Goal: Find specific page/section: Find specific page/section

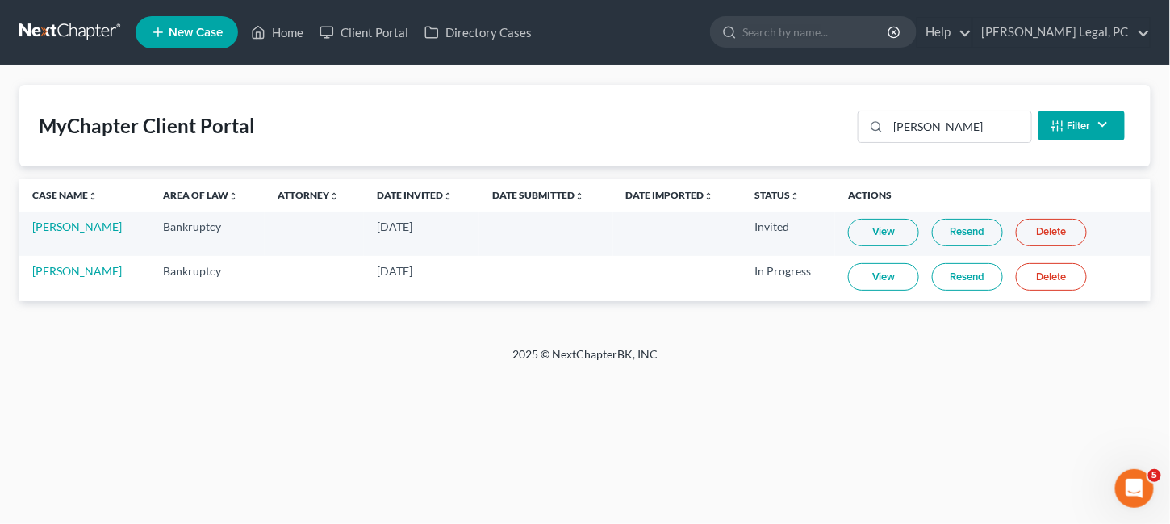
click at [83, 28] on link at bounding box center [70, 32] width 103 height 29
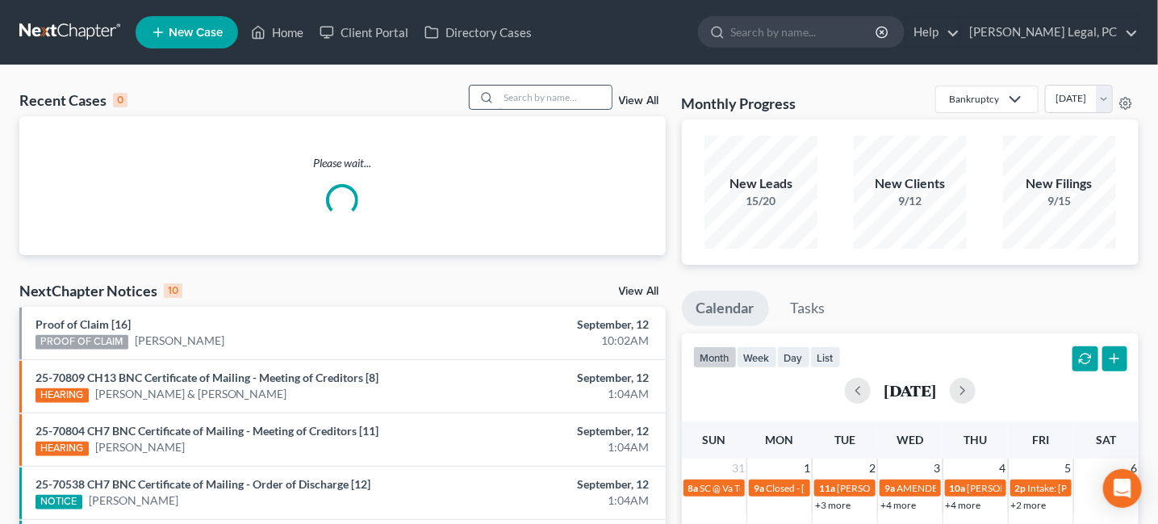
click at [544, 101] on input "search" at bounding box center [555, 97] width 113 height 23
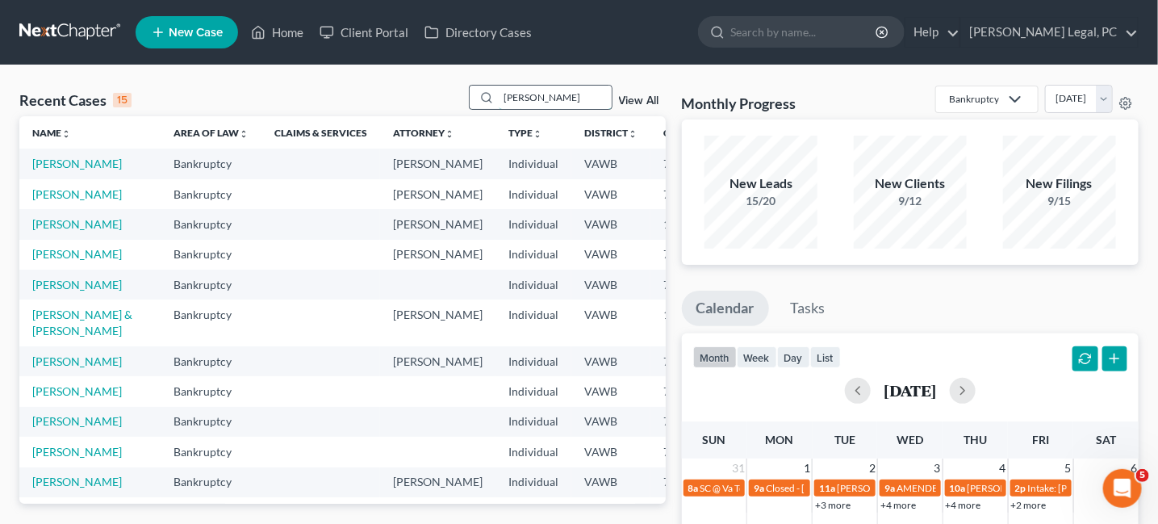
type input "[PERSON_NAME]"
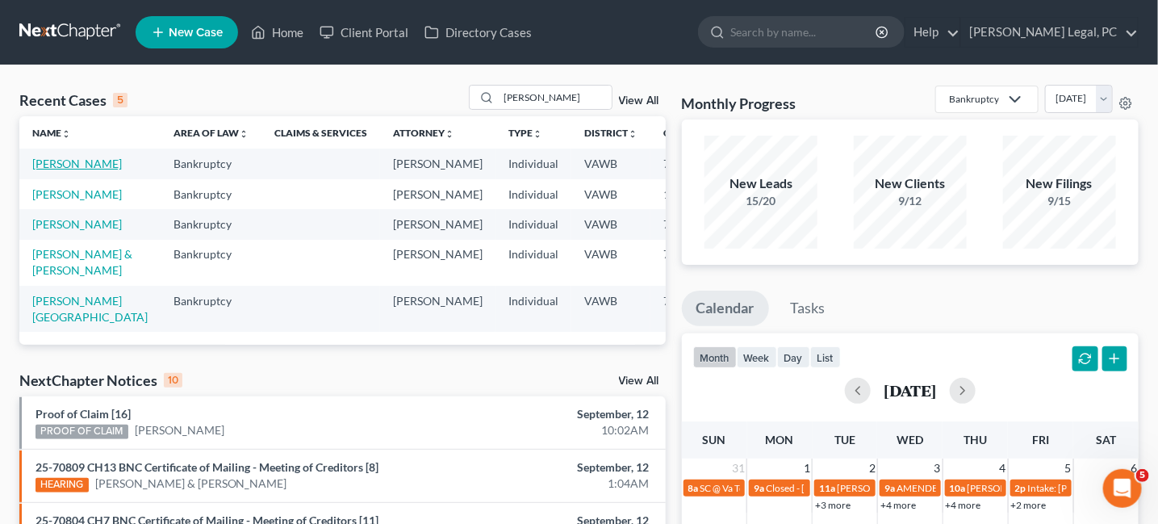
click at [59, 165] on link "[PERSON_NAME]" at bounding box center [77, 164] width 90 height 14
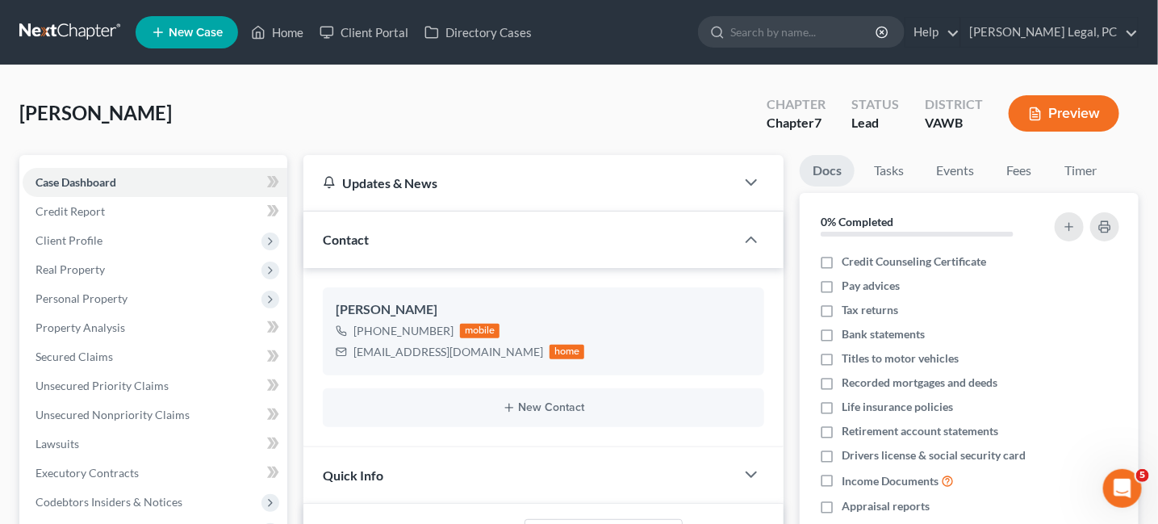
click at [86, 31] on link at bounding box center [70, 32] width 103 height 29
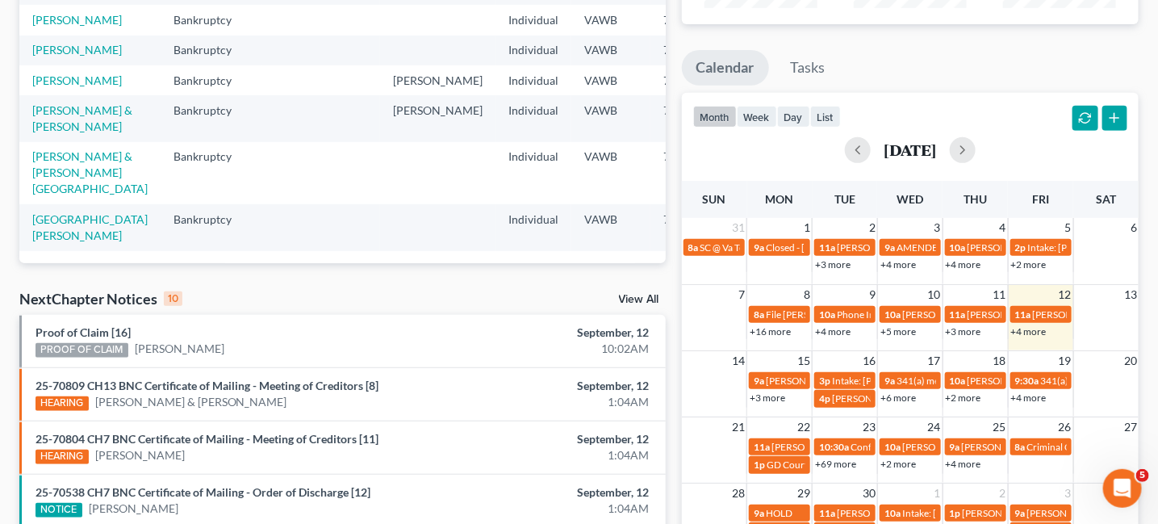
scroll to position [242, 0]
